Goal: Information Seeking & Learning: Learn about a topic

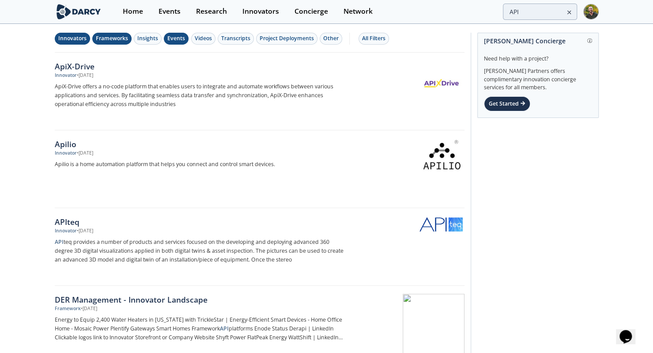
click at [115, 47] on div "Innovators Frameworks Insights Events Videos Transcripts Project Deployments Ot…" at bounding box center [260, 39] width 410 height 28
click at [109, 39] on div "Frameworks" at bounding box center [112, 38] width 32 height 8
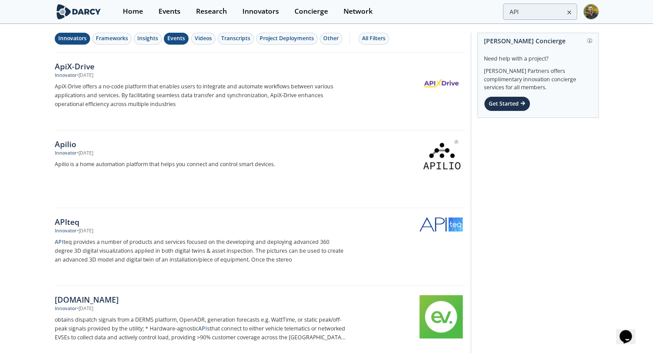
click at [78, 41] on div "Innovators" at bounding box center [72, 38] width 28 height 8
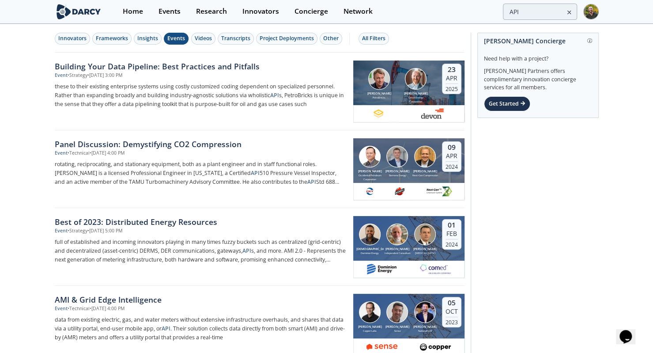
click at [571, 11] on icon at bounding box center [569, 12] width 6 height 11
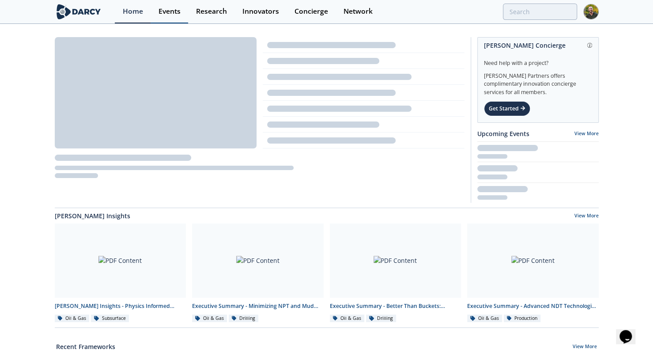
click at [167, 11] on div "Events" at bounding box center [170, 11] width 22 height 7
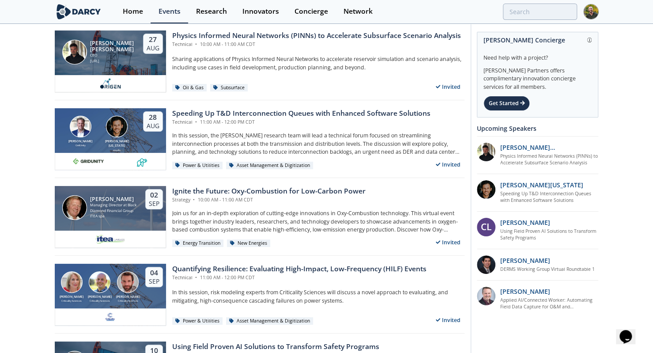
scroll to position [35, 0]
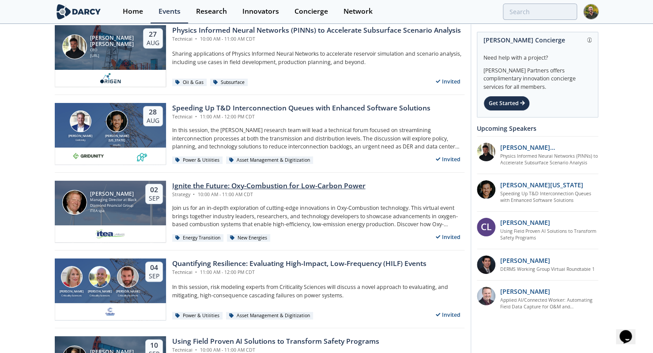
click at [232, 184] on div "Ignite the Future: Oxy-Combustion for Low-Carbon Power" at bounding box center [268, 186] width 193 height 11
